Goal: Transaction & Acquisition: Purchase product/service

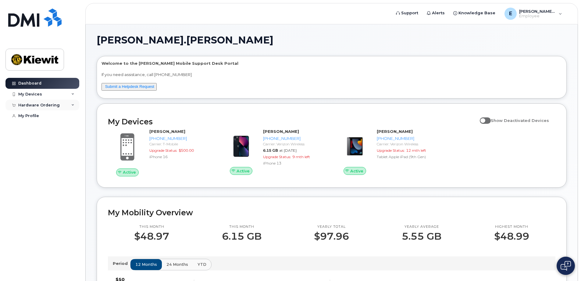
click at [73, 105] on icon at bounding box center [72, 105] width 3 height 3
click at [36, 124] on link "New Order" at bounding box center [47, 128] width 63 height 12
click at [39, 127] on div "New Order" at bounding box center [32, 127] width 23 height 5
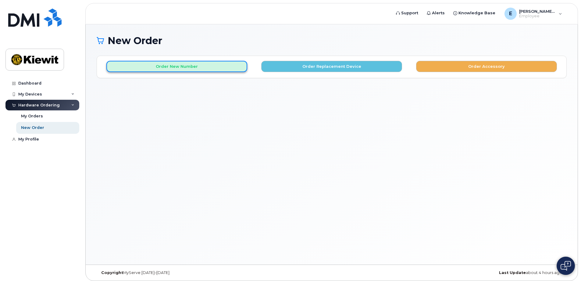
click at [153, 68] on button "Order New Number" at bounding box center [176, 66] width 141 height 11
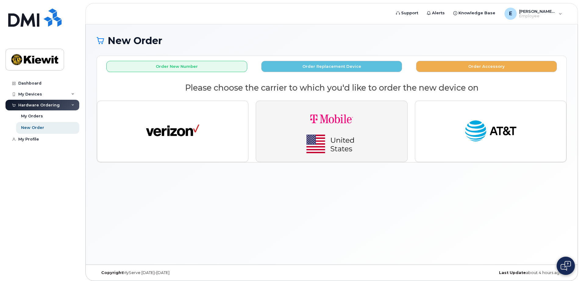
click at [292, 124] on img "button" at bounding box center [331, 131] width 85 height 51
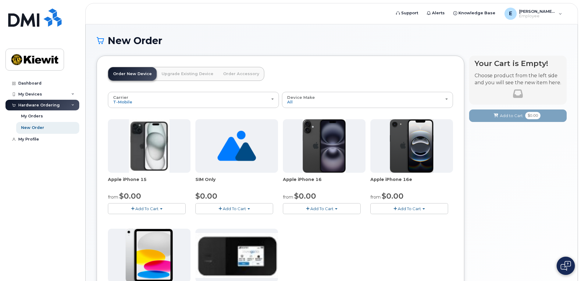
click at [222, 208] on button "Add To Cart" at bounding box center [234, 209] width 78 height 11
click at [229, 207] on span "Add To Cart" at bounding box center [234, 209] width 23 height 5
click at [248, 209] on span "button" at bounding box center [248, 209] width 2 height 1
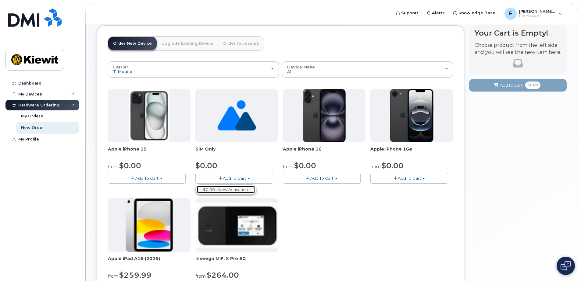
click at [235, 189] on link "$0.00 - New Activation" at bounding box center [226, 190] width 58 height 8
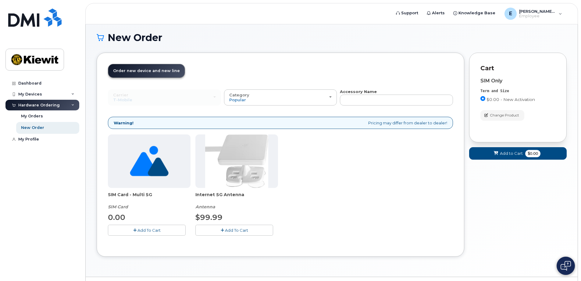
click at [144, 232] on span "Add To Cart" at bounding box center [148, 230] width 23 height 5
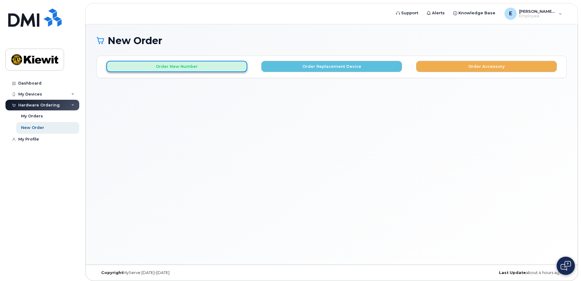
click at [235, 71] on button "Order New Number" at bounding box center [176, 66] width 141 height 11
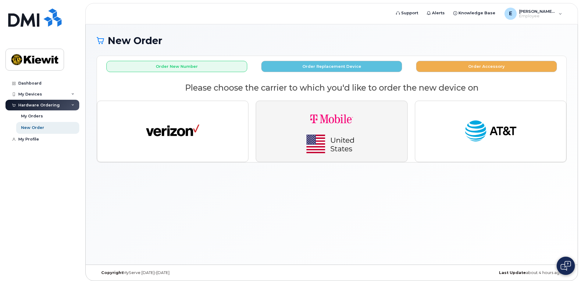
click at [291, 119] on img "button" at bounding box center [331, 131] width 85 height 51
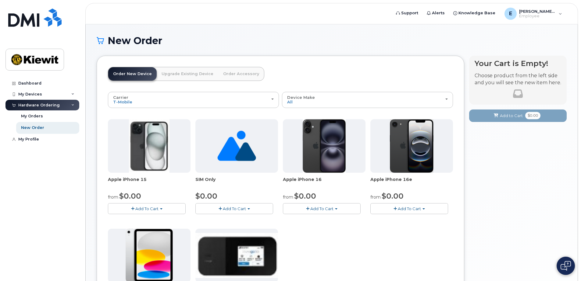
click at [186, 73] on link "Upgrade Existing Device" at bounding box center [188, 73] width 62 height 13
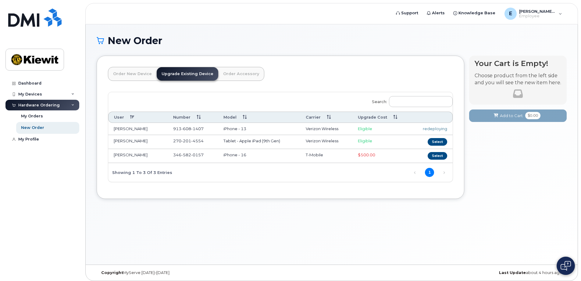
click at [225, 72] on link "Order Accessory" at bounding box center [241, 73] width 46 height 13
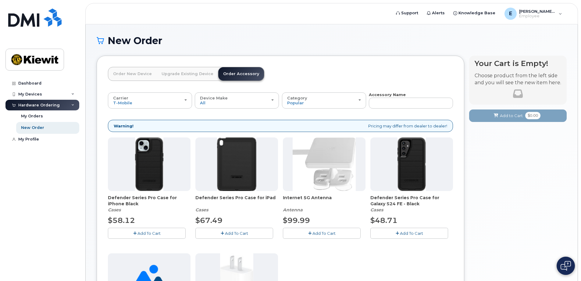
click at [140, 73] on link "Order New Device" at bounding box center [132, 73] width 48 height 13
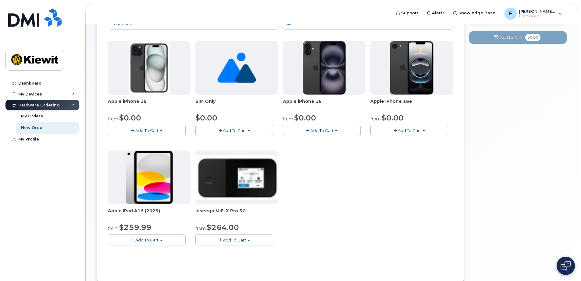
scroll to position [91, 0]
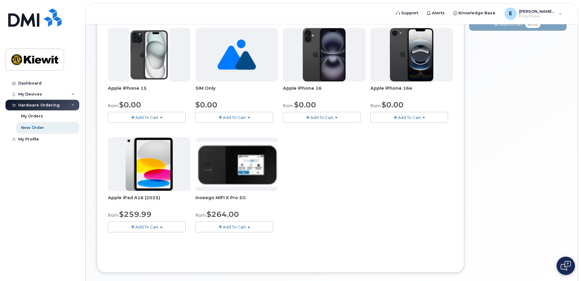
click at [248, 116] on button "Add To Cart" at bounding box center [234, 117] width 78 height 11
click at [239, 128] on link "$0.00 - New Activation" at bounding box center [226, 129] width 58 height 8
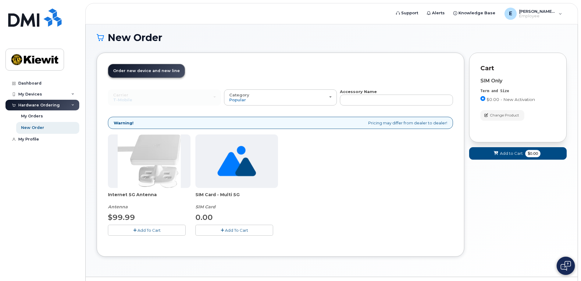
scroll to position [18, 0]
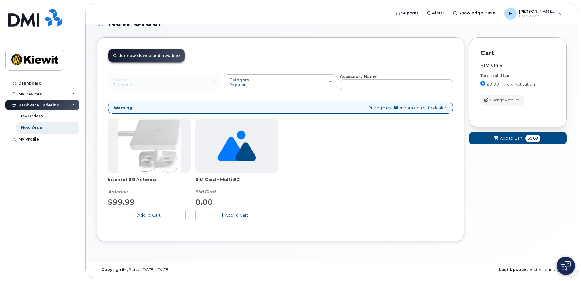
click at [230, 215] on span "Add To Cart" at bounding box center [236, 215] width 23 height 5
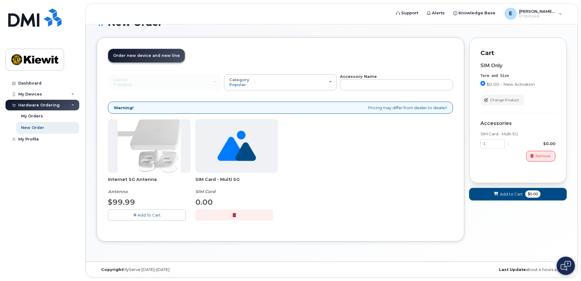
click at [505, 194] on span "Add to Cart" at bounding box center [511, 195] width 23 height 6
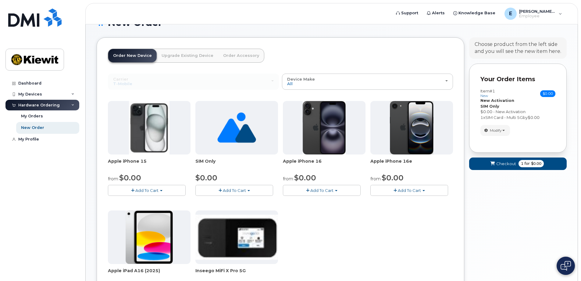
click at [464, 221] on div "Order New Device Upgrade Existing Device Order Accessory Order new device and n…" at bounding box center [332, 196] width 470 height 318
click at [505, 167] on span "Checkout" at bounding box center [506, 164] width 20 height 6
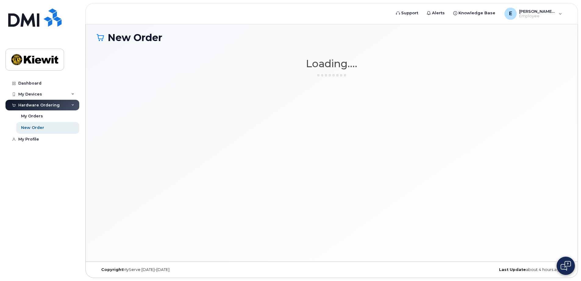
scroll to position [3, 0]
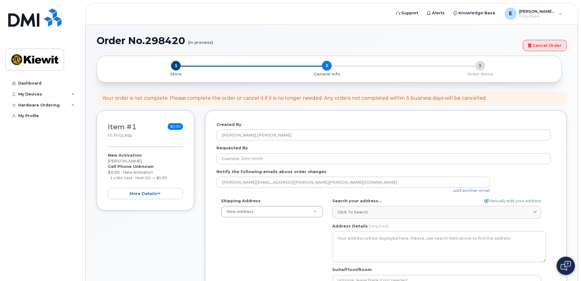
select select
